Goal: Transaction & Acquisition: Subscribe to service/newsletter

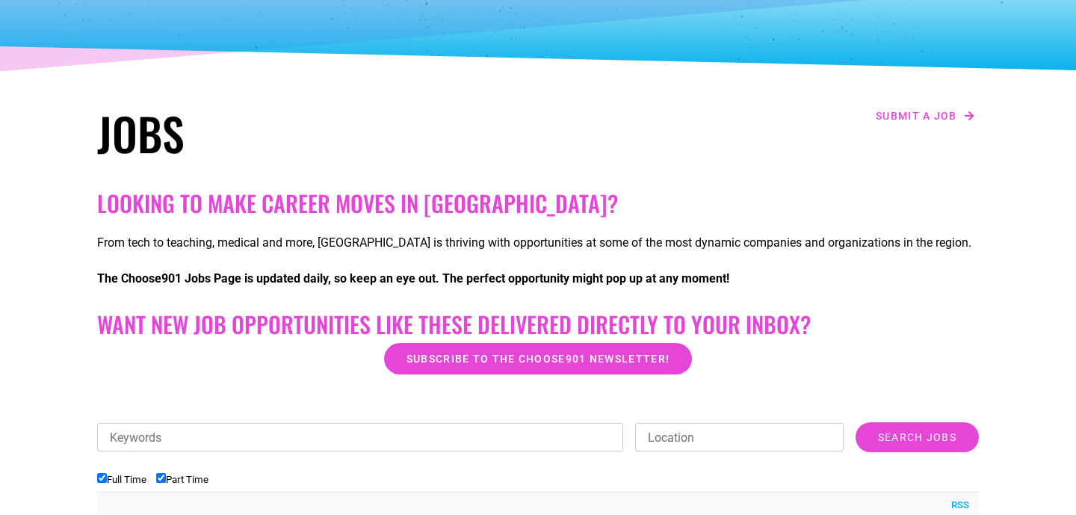
scroll to position [149, 0]
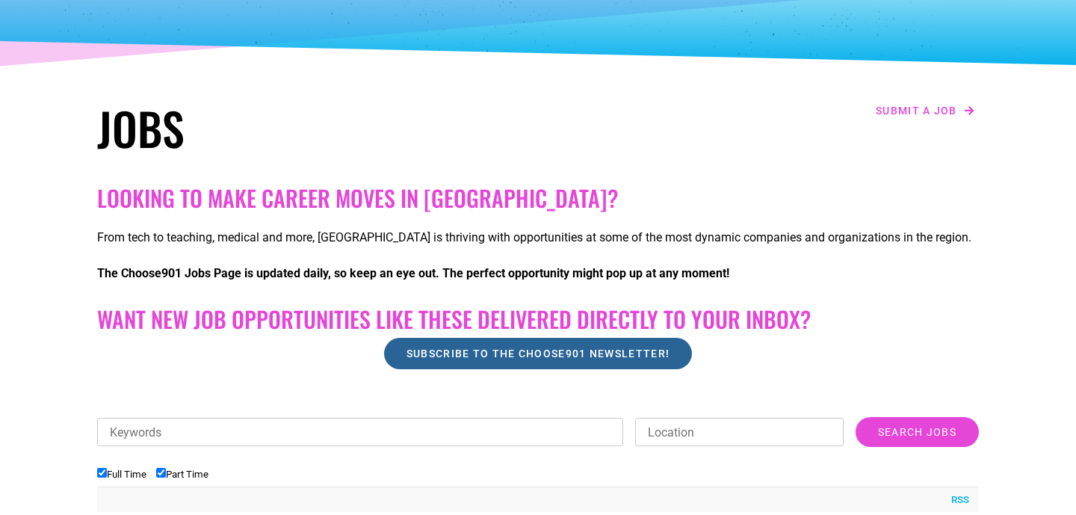
click at [474, 348] on span "Subscribe to the Choose901 newsletter!" at bounding box center [537, 353] width 263 height 10
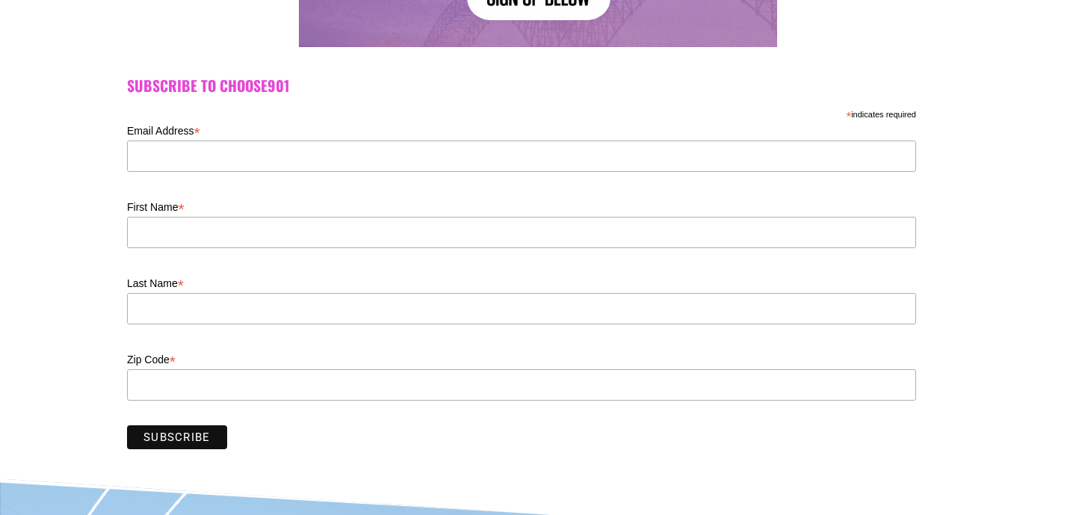
scroll to position [404, 0]
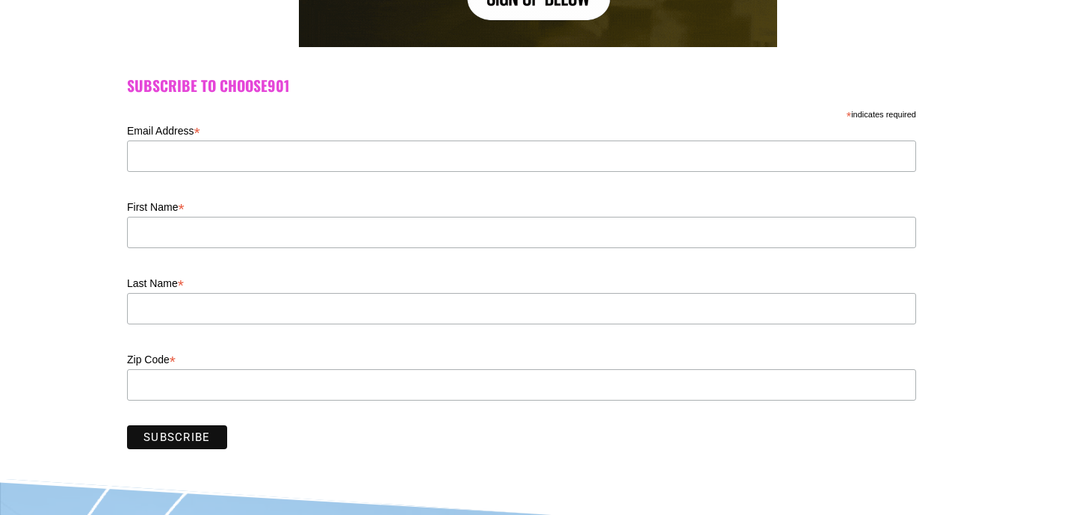
type input "karat4025@gmail.com"
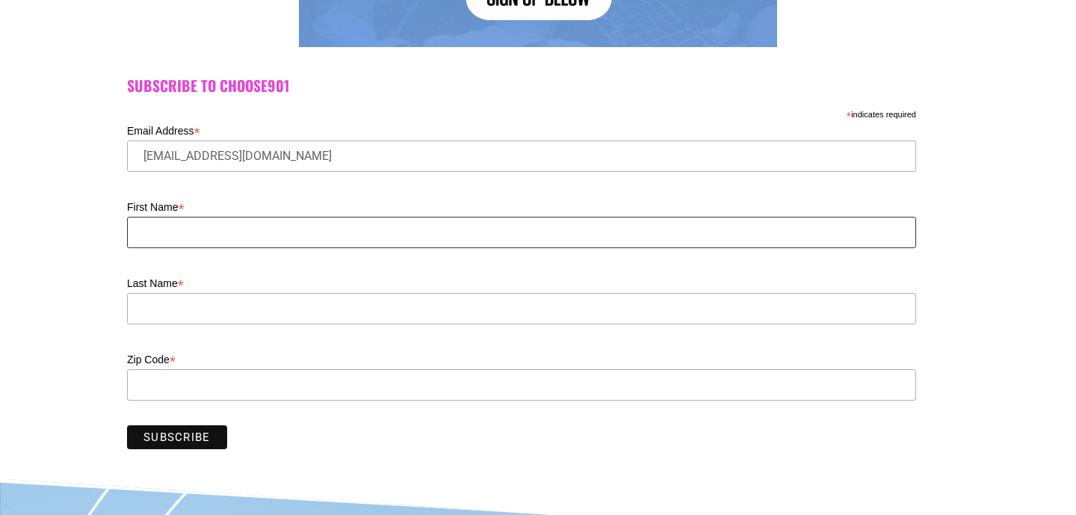
type input "Kara"
type input "Taylor"
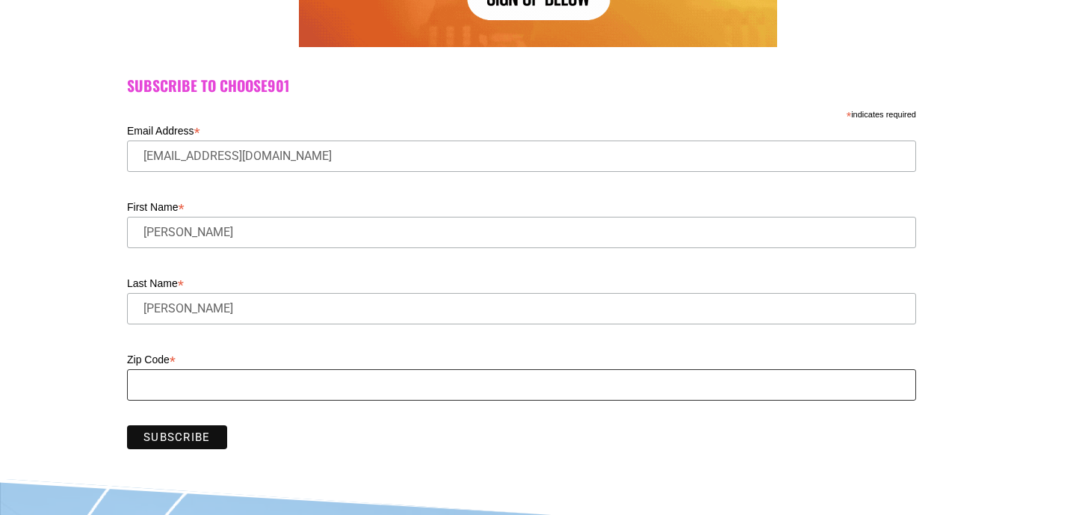
type input "38108"
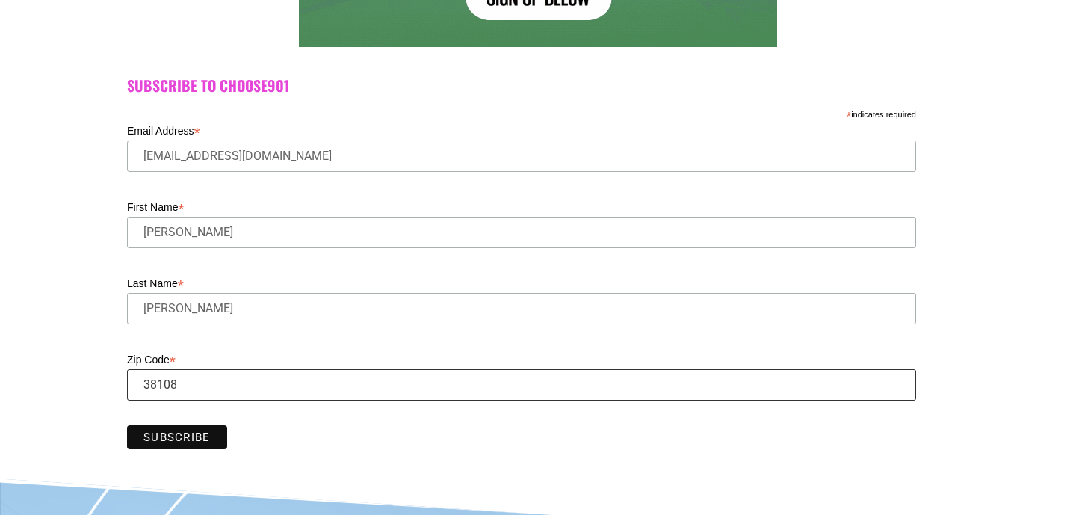
drag, startPoint x: 196, startPoint y: 383, endPoint x: 111, endPoint y: 383, distance: 85.9
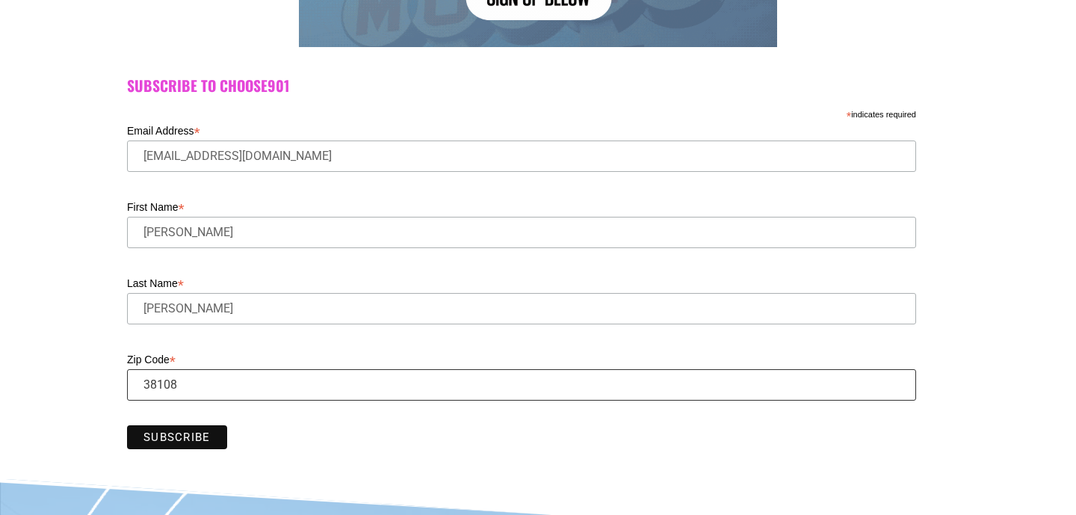
click at [111, 383] on div "Subscribe to Choose901 * indicates required Email Address * karat4025@gmail.com…" at bounding box center [538, 267] width 1076 height 424
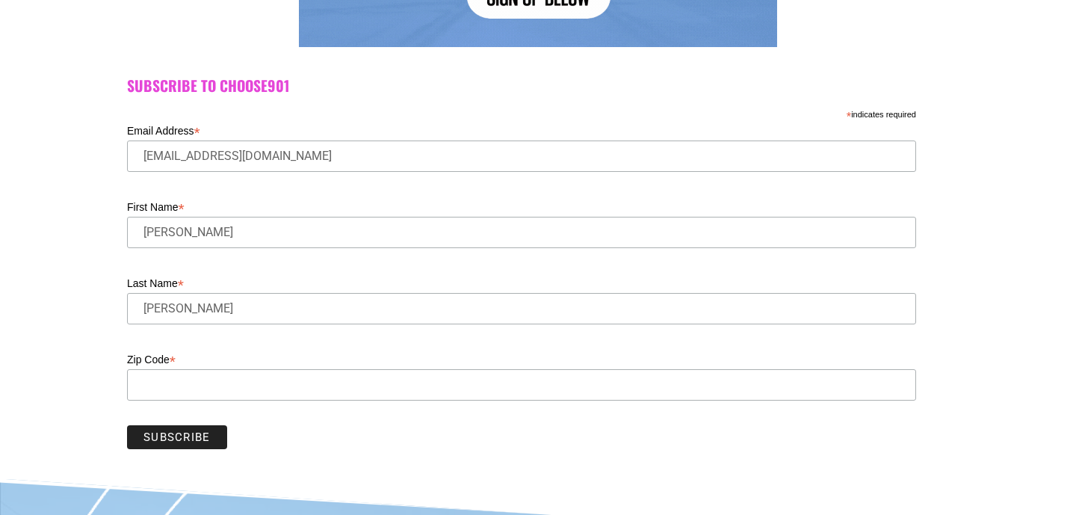
click at [176, 439] on input "Subscribe" at bounding box center [177, 437] width 100 height 24
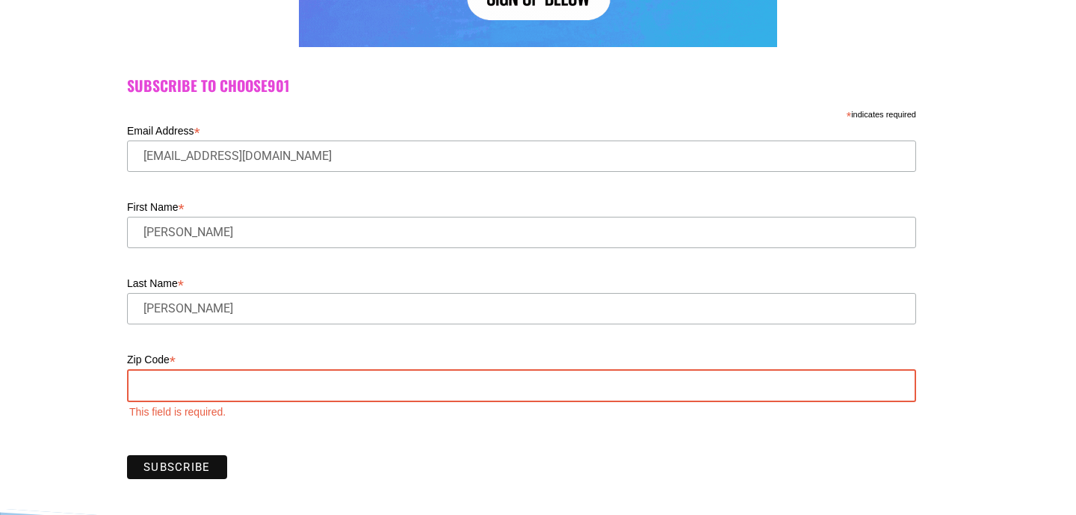
click at [165, 380] on input "Zip Code *" at bounding box center [521, 385] width 789 height 33
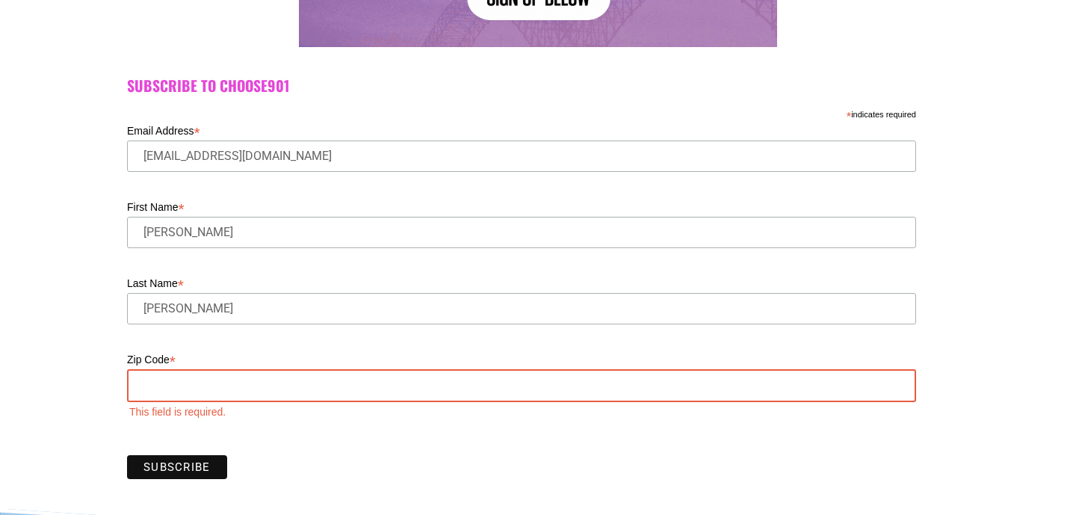
click at [173, 387] on input "Zip Code *" at bounding box center [521, 385] width 789 height 33
type input "38108"
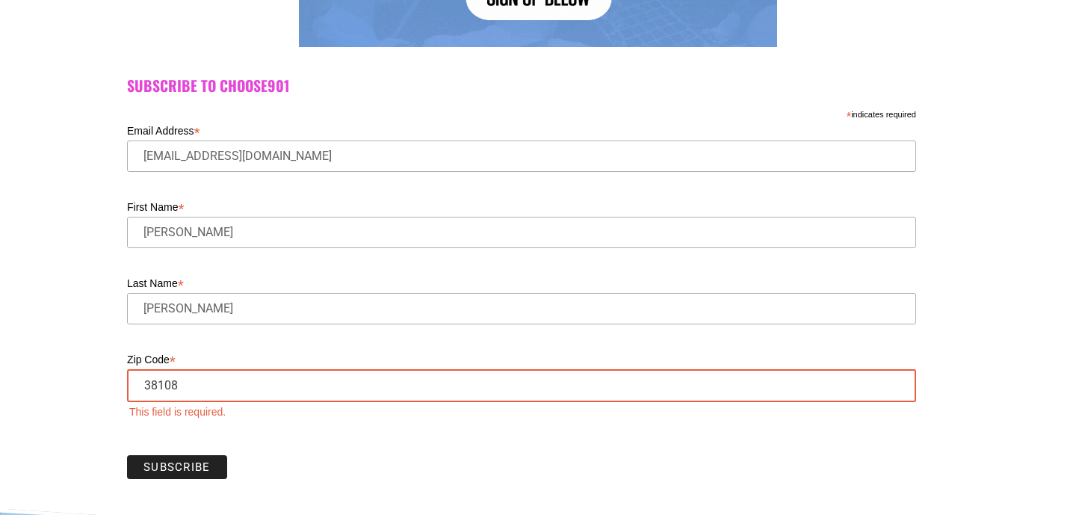
click at [192, 460] on input "Subscribe" at bounding box center [177, 467] width 100 height 24
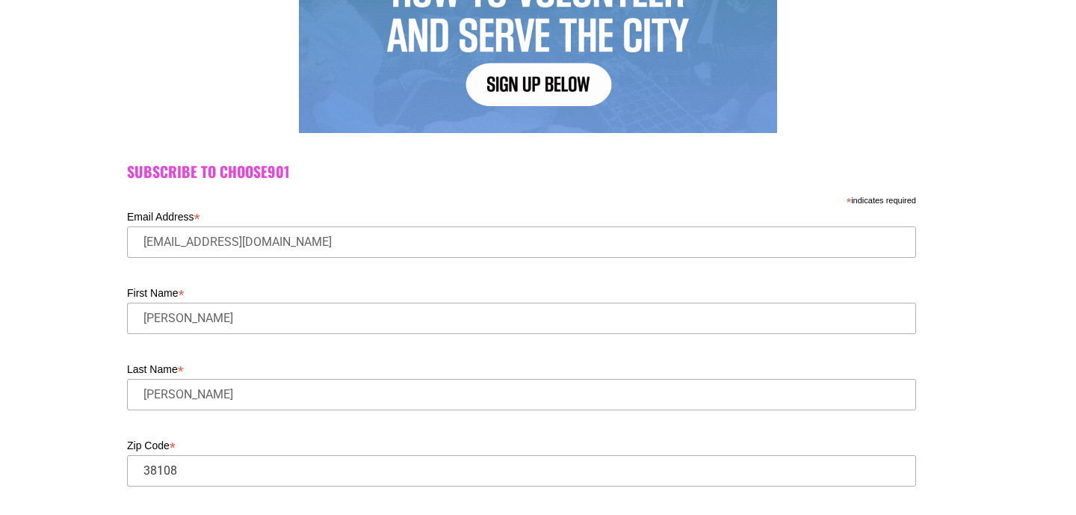
scroll to position [0, 0]
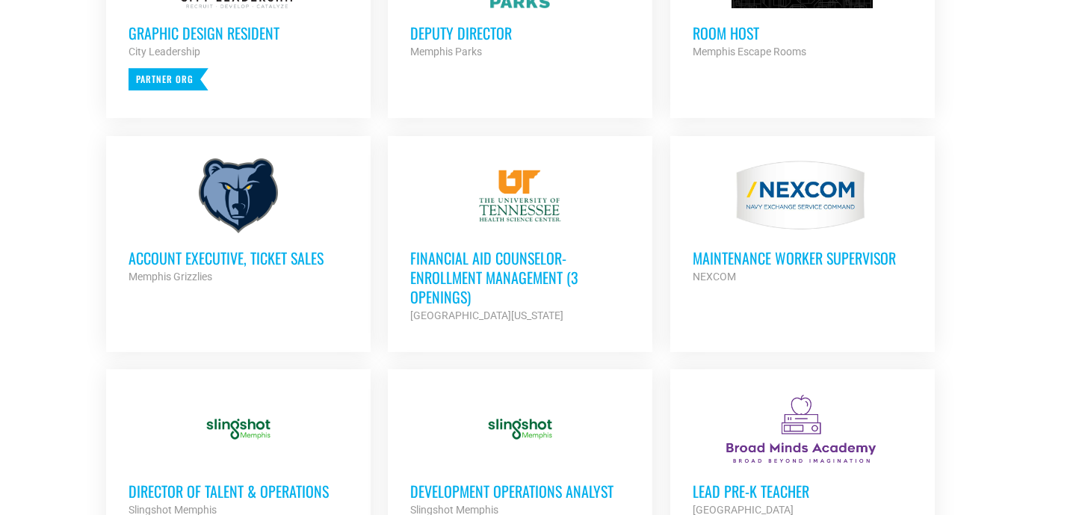
scroll to position [810, 0]
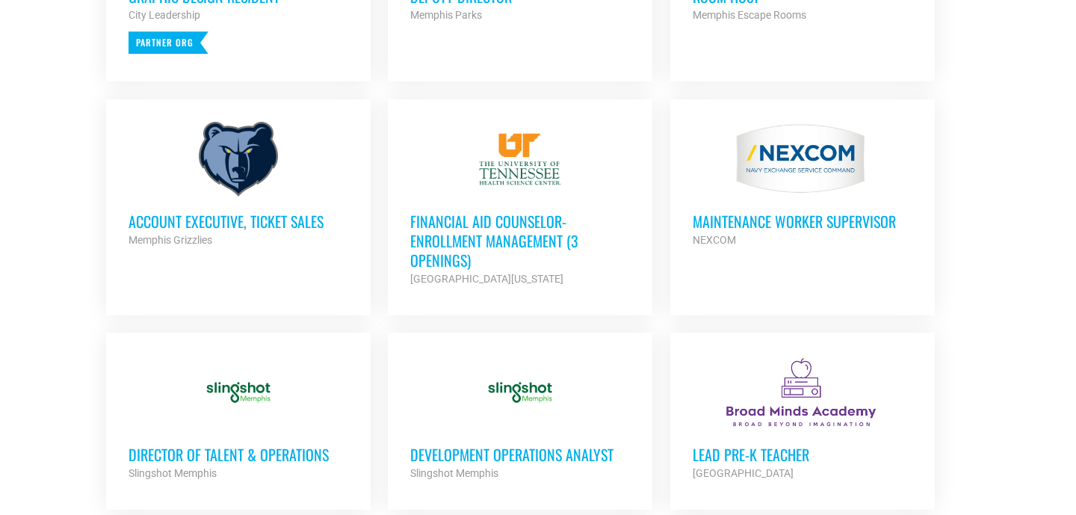
click at [425, 273] on strong "[GEOGRAPHIC_DATA][US_STATE]" at bounding box center [486, 279] width 153 height 12
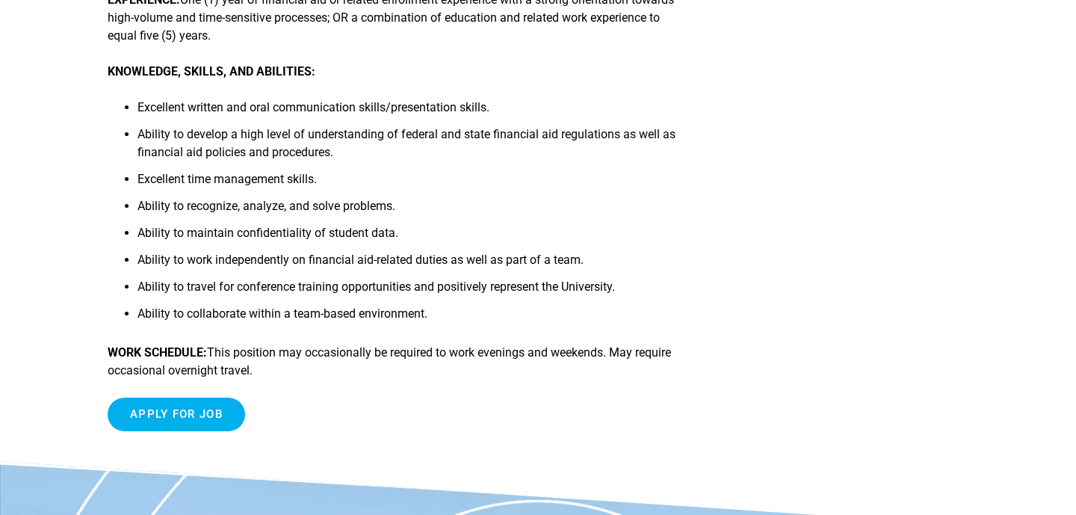
scroll to position [967, 0]
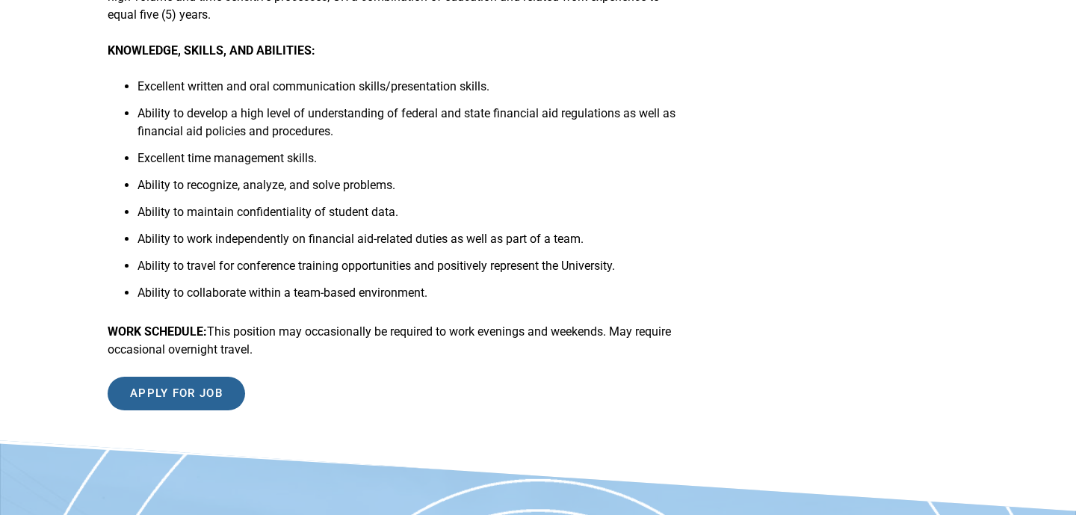
click at [161, 400] on input "Apply for job" at bounding box center [176, 393] width 137 height 34
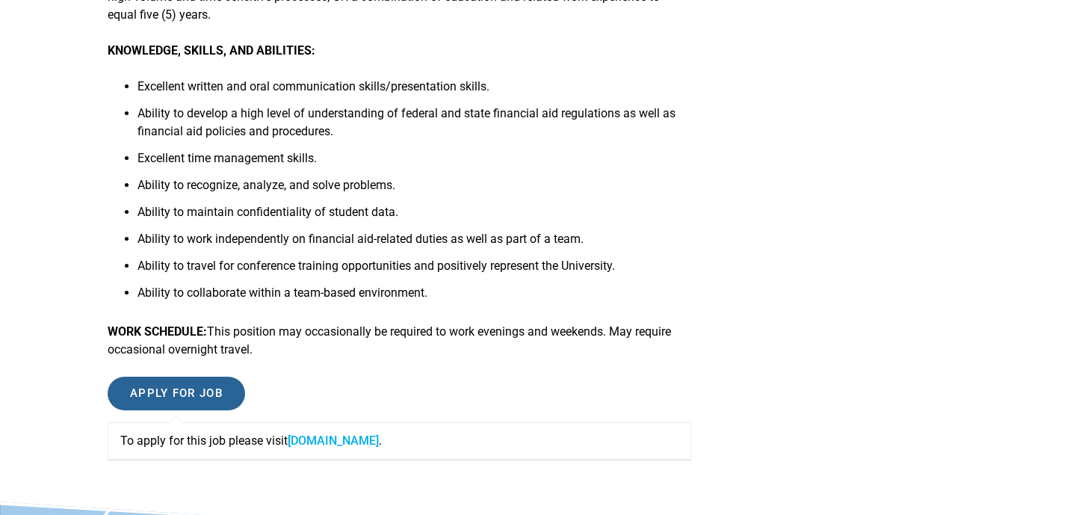
click at [167, 387] on input "Apply for job" at bounding box center [176, 393] width 137 height 34
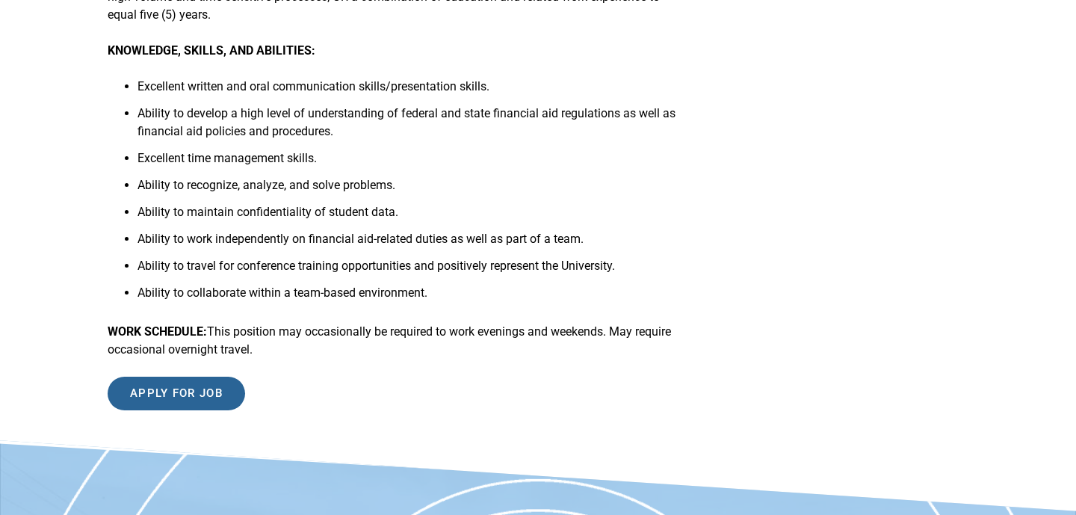
click at [205, 387] on input "Apply for job" at bounding box center [176, 393] width 137 height 34
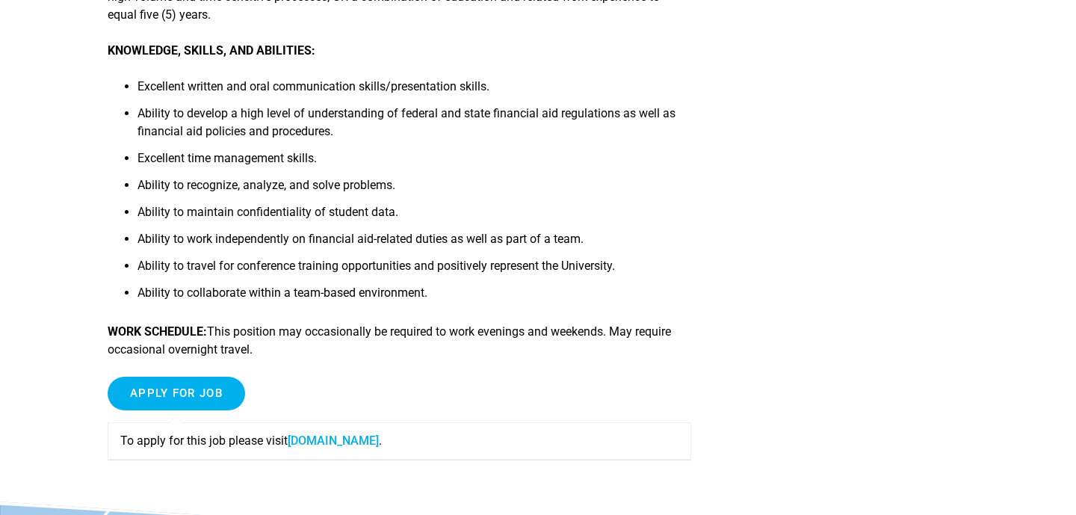
click at [335, 441] on link "fa-ewlq-saasfaprod1.fa.ocs.oraclecloud.com" at bounding box center [333, 440] width 91 height 14
